Goal: Information Seeking & Learning: Learn about a topic

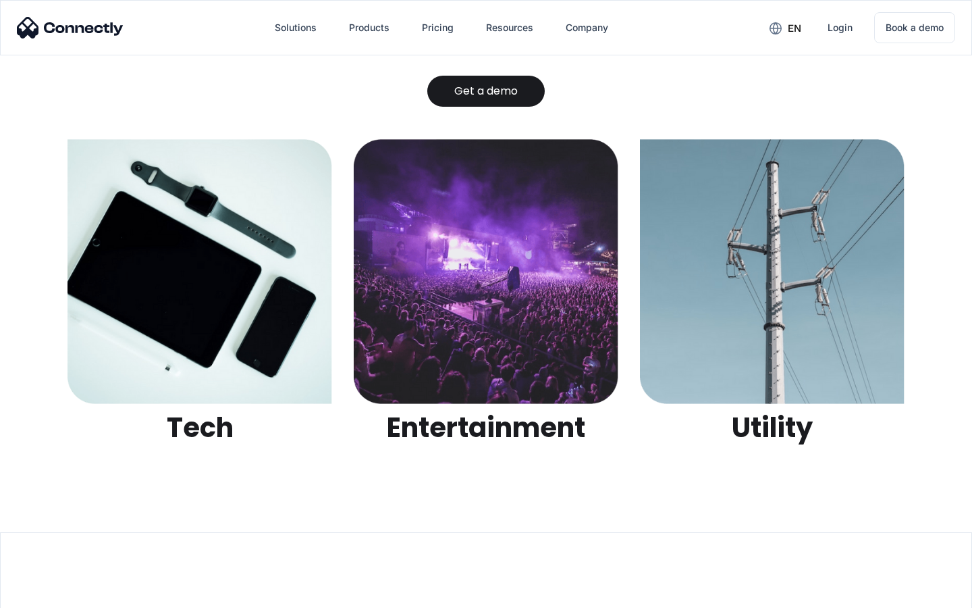
scroll to position [4260, 0]
